Goal: Subscribe to service/newsletter

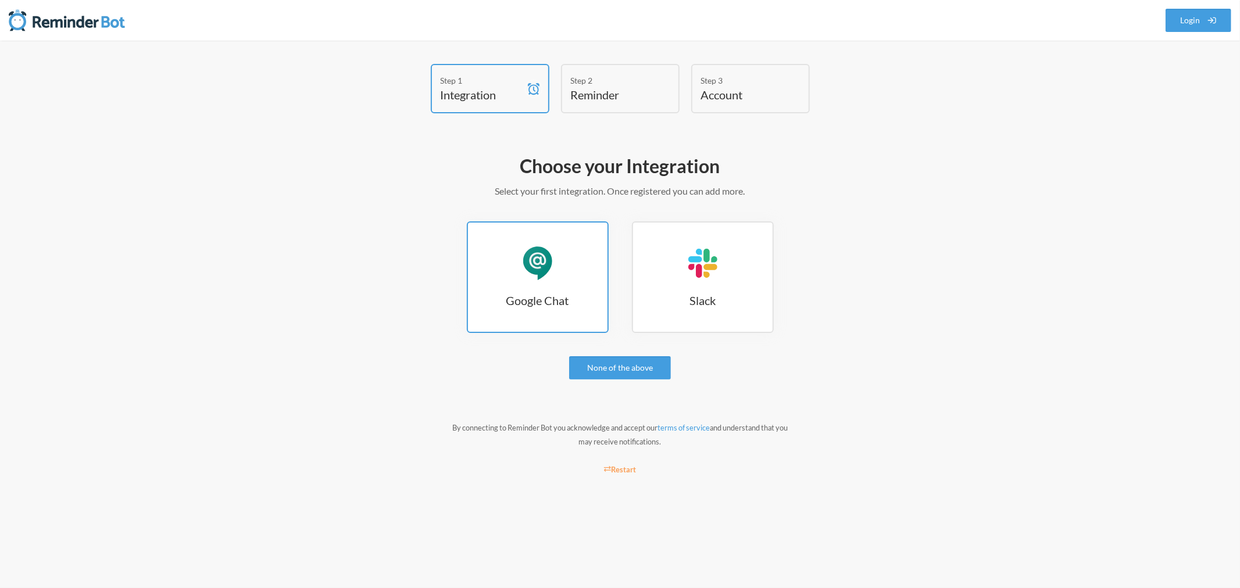
click at [561, 298] on h3 "Google Chat" at bounding box center [537, 300] width 139 height 16
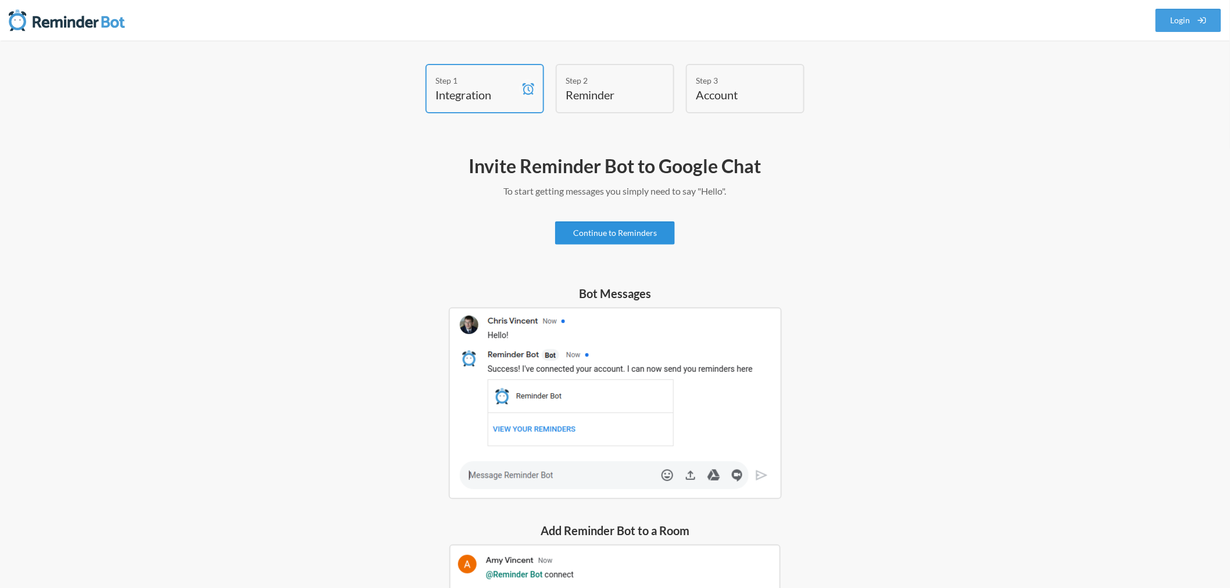
click at [637, 235] on link "Continue to Reminders" at bounding box center [615, 232] width 120 height 23
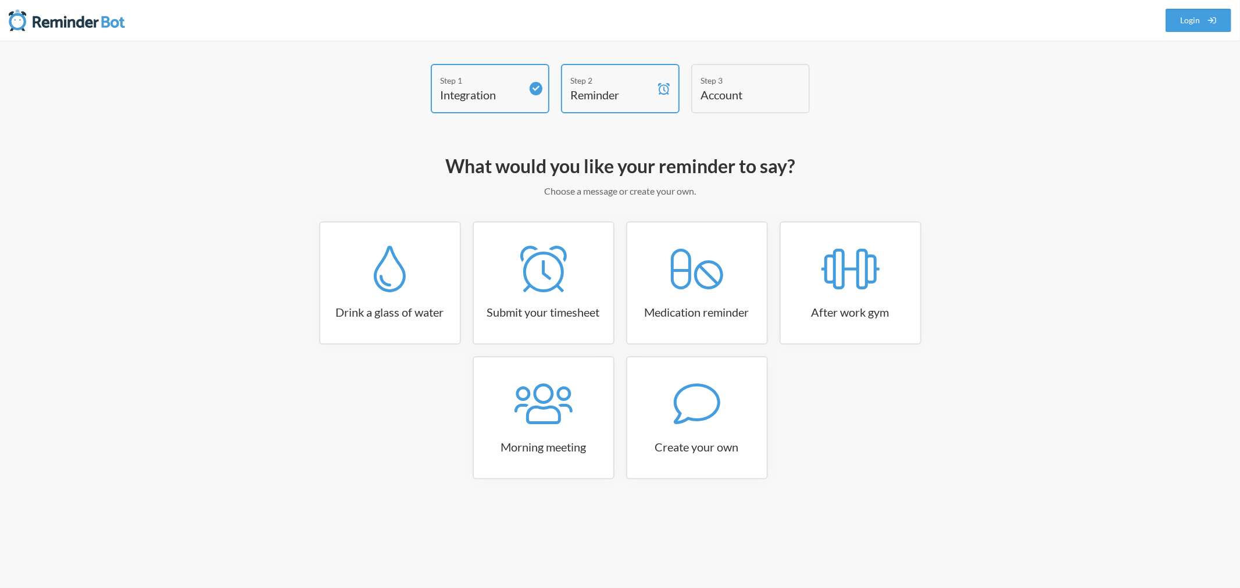
click at [750, 93] on h4 "Account" at bounding box center [741, 95] width 81 height 16
